Goal: Navigation & Orientation: Find specific page/section

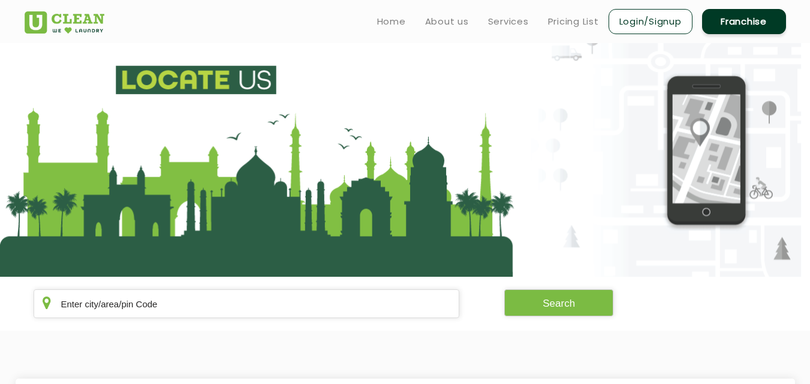
scroll to position [172, 0]
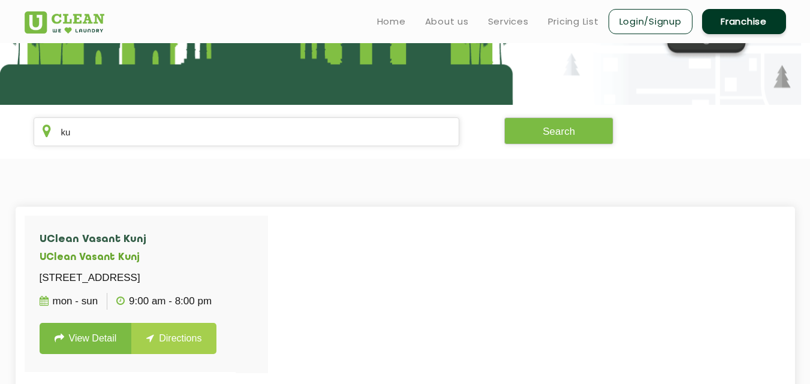
type input "k"
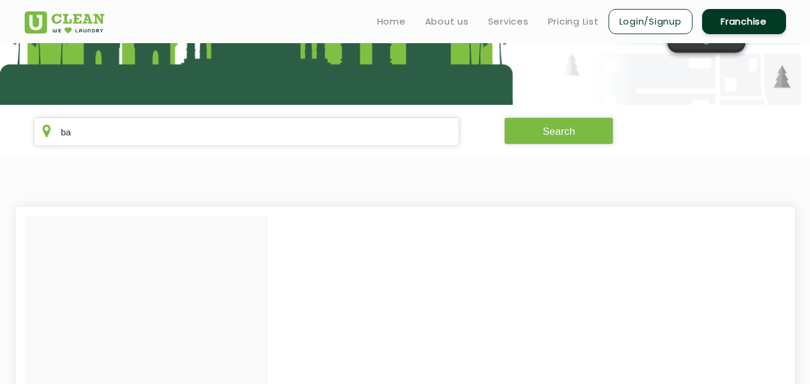
type input "b"
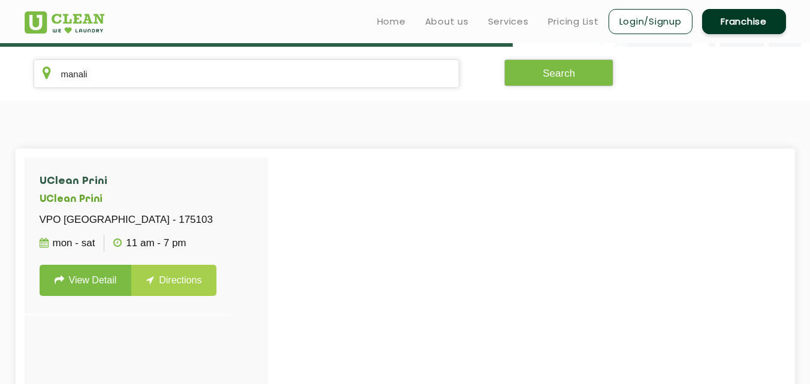
scroll to position [224, 0]
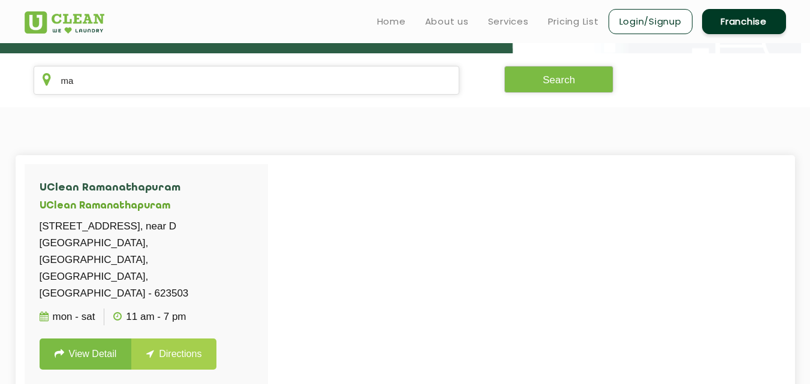
type input "m"
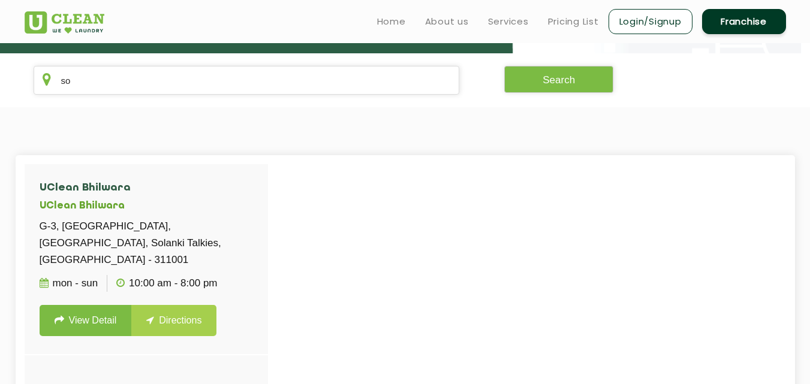
type input "s"
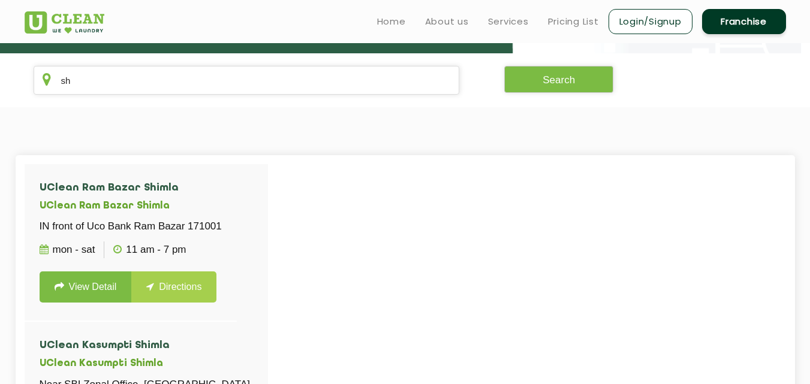
type input "s"
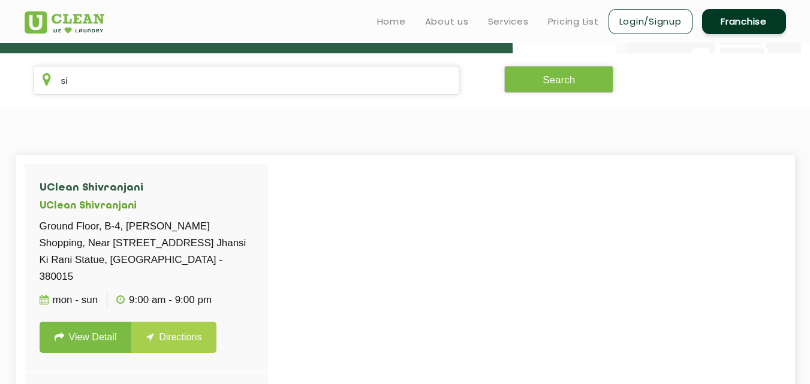
type input "s"
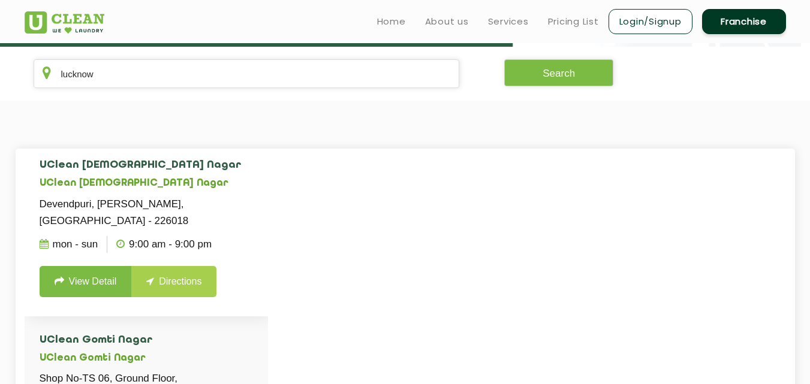
scroll to position [228, 0]
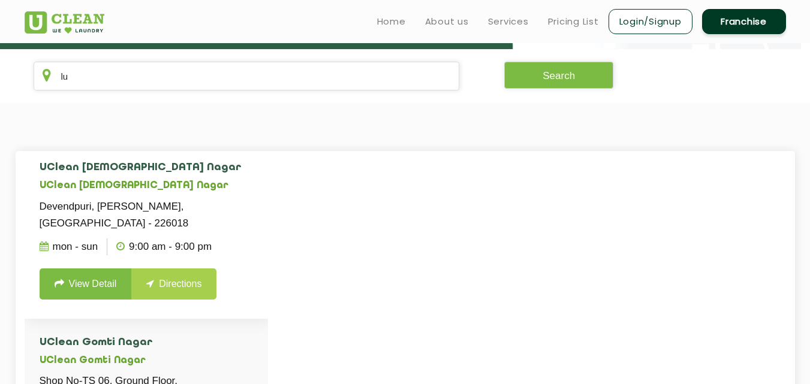
type input "l"
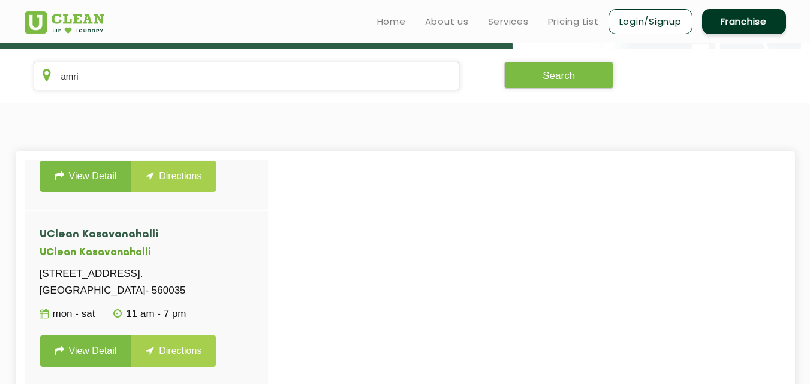
scroll to position [0, 0]
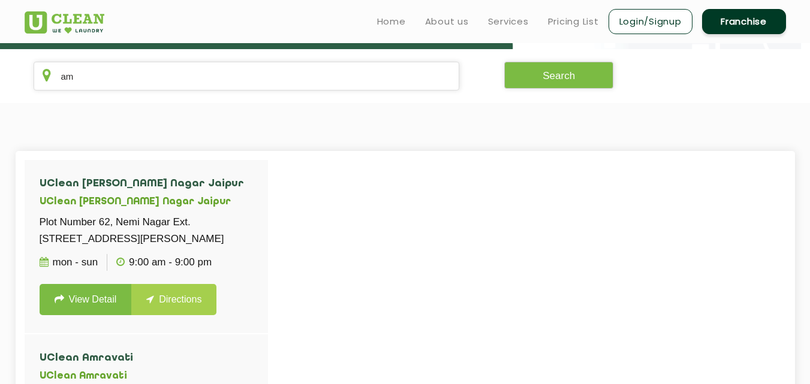
type input "a"
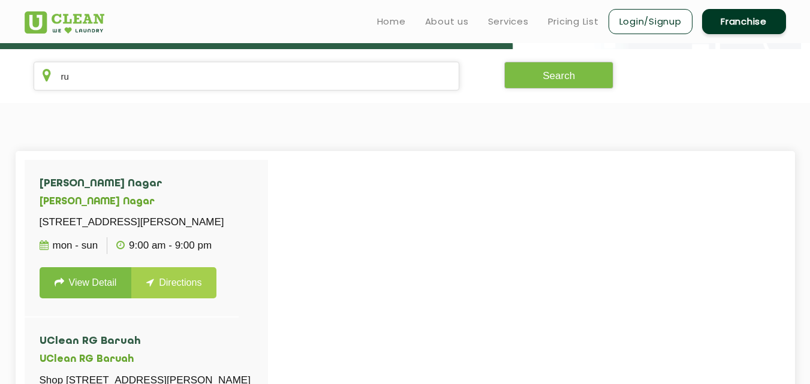
type input "r"
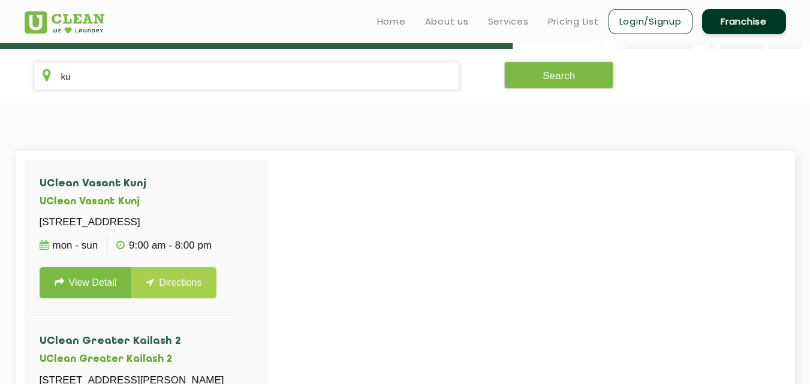
type input "k"
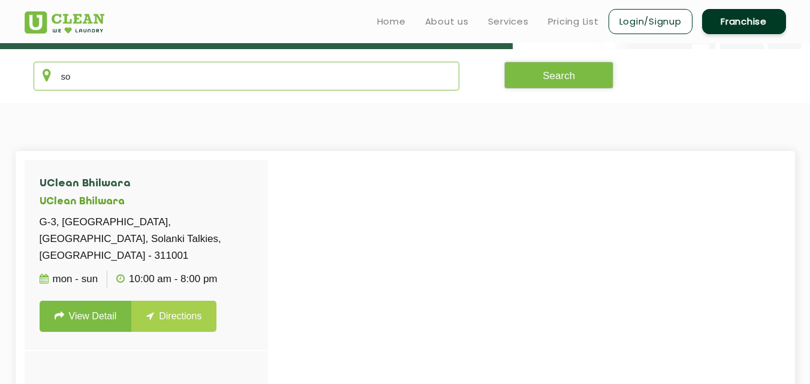
type input "s"
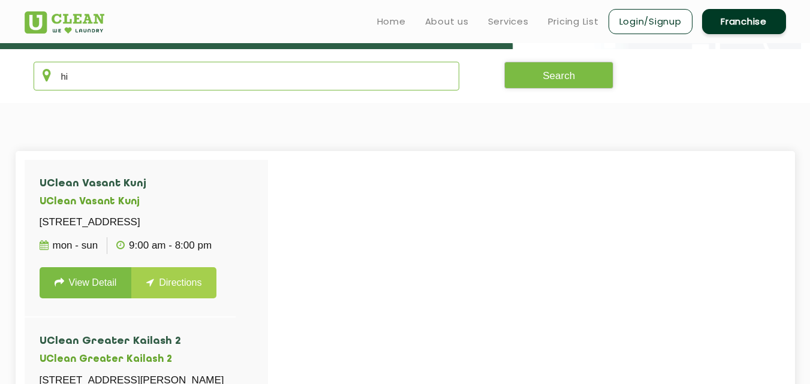
type input "h"
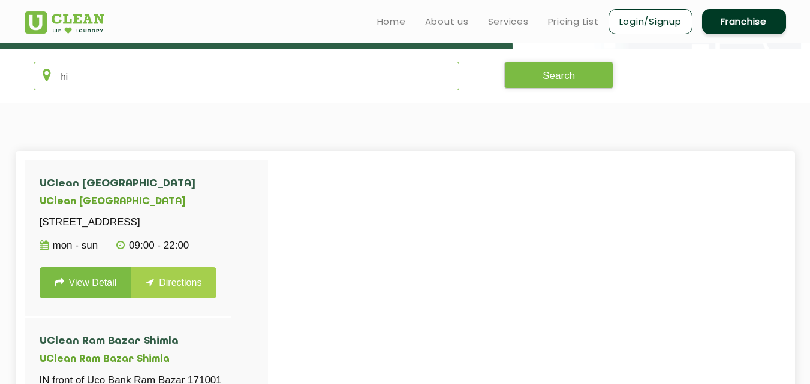
type input "h"
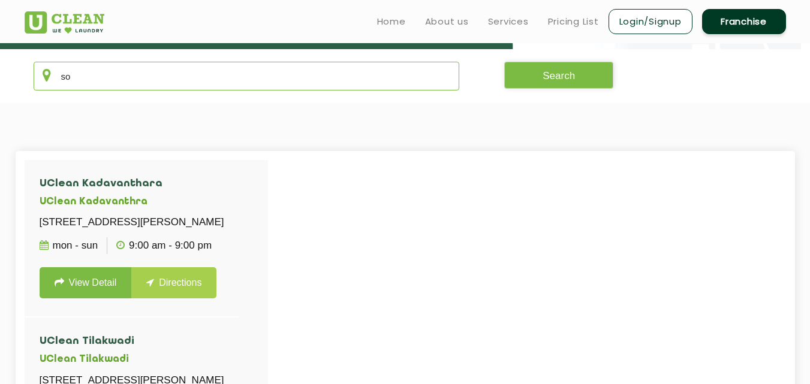
type input "s"
